Goal: Information Seeking & Learning: Learn about a topic

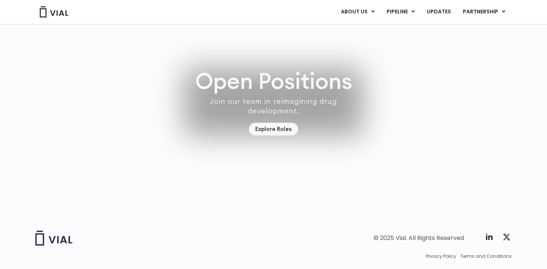
scroll to position [2179, 0]
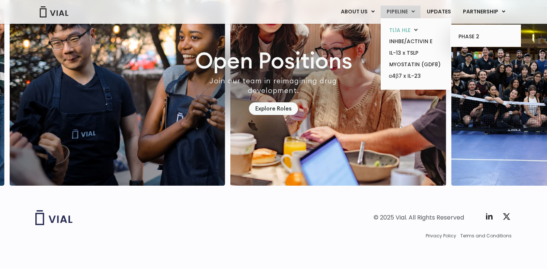
click at [410, 29] on link "TL1A HLE" at bounding box center [415, 31] width 65 height 12
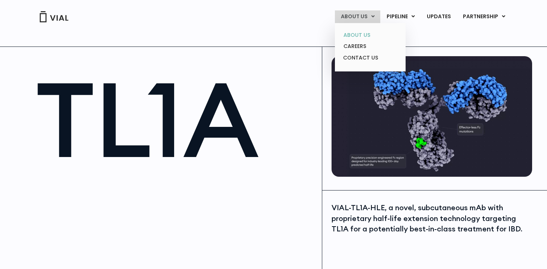
click at [360, 32] on link "ABOUT US" at bounding box center [370, 35] width 65 height 12
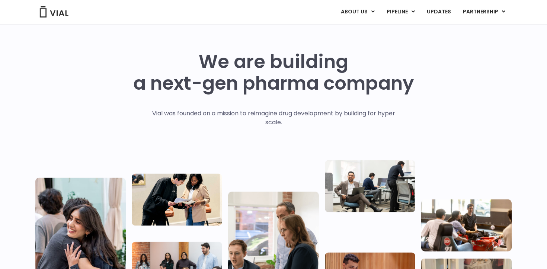
scroll to position [14, 0]
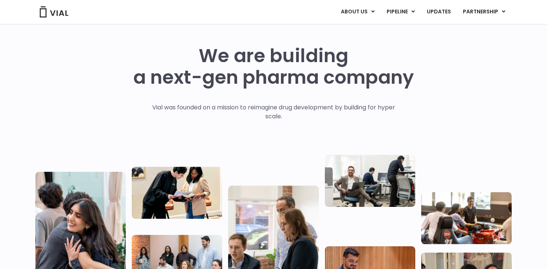
click at [291, 111] on p "Vial was founded on a mission to reimagine drug development by building for hyp…" at bounding box center [273, 112] width 259 height 18
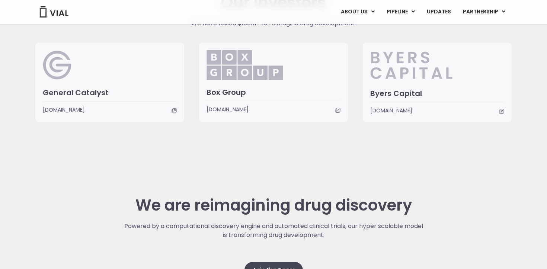
scroll to position [1808, 0]
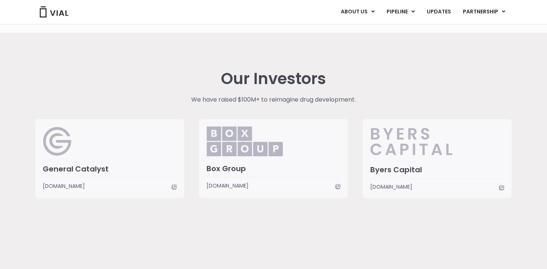
click at [205, 94] on div "Our Investors We have raised $100M+ to reimagine drug development. General Cata…" at bounding box center [273, 134] width 487 height 128
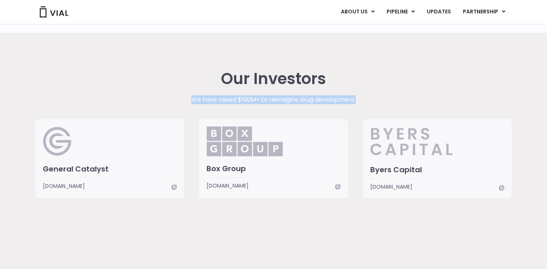
click at [205, 94] on div "Our Investors We have raised $100M+ to reimagine drug development. General Cata…" at bounding box center [273, 134] width 487 height 128
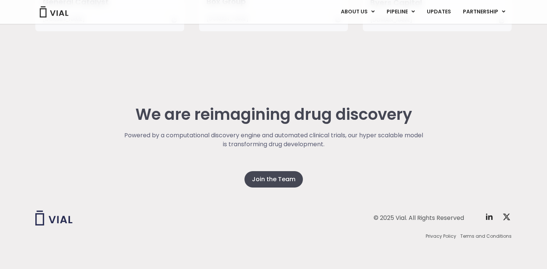
scroll to position [0, 0]
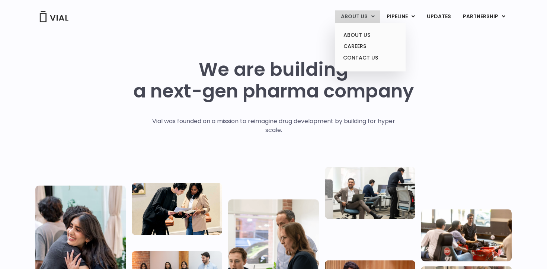
click at [353, 14] on link "ABOUT US" at bounding box center [357, 16] width 45 height 13
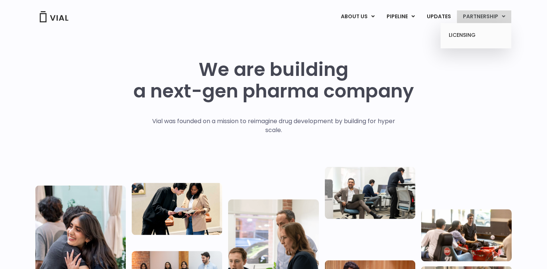
click at [499, 14] on link "PARTNERSHIP" at bounding box center [484, 16] width 54 height 13
